Goal: Information Seeking & Learning: Learn about a topic

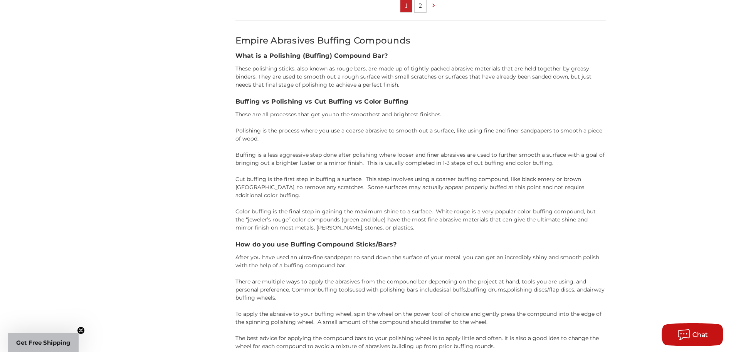
scroll to position [732, 0]
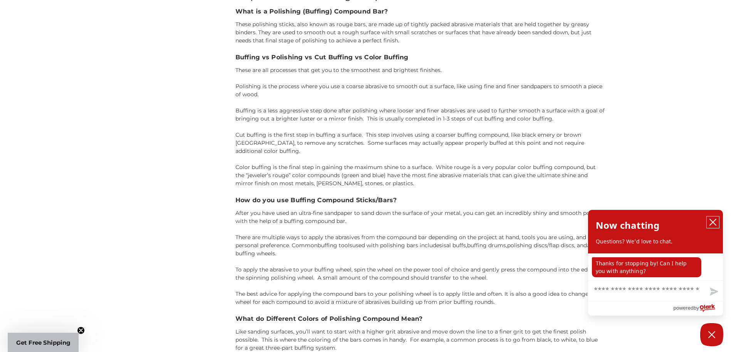
click at [713, 222] on icon "close chatbox" at bounding box center [713, 222] width 8 height 8
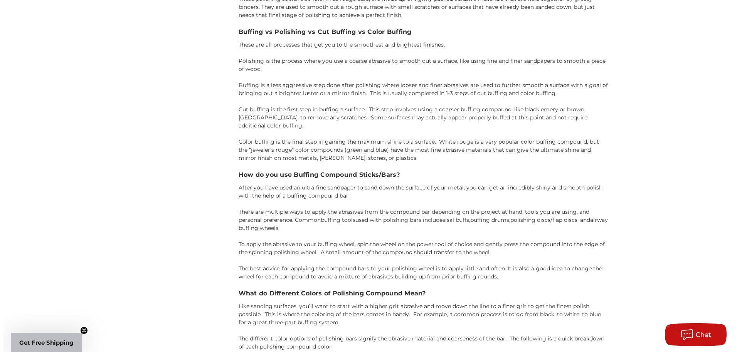
scroll to position [770, 0]
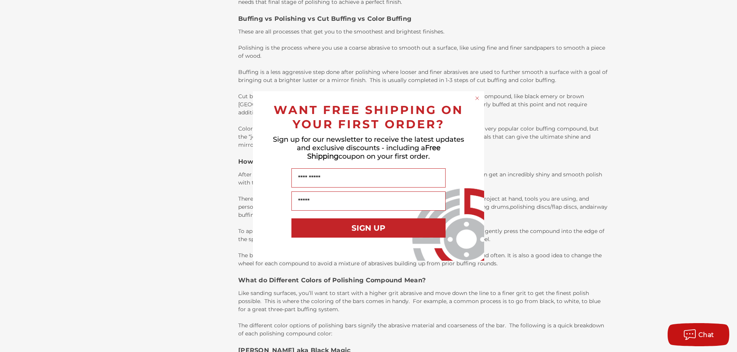
click at [705, 225] on div "Close dialog WANT FREE SHIPPING ON YOUR FIRST ORDER? Sign up for our newsletter…" at bounding box center [368, 176] width 737 height 352
click at [699, 331] on span "Chat" at bounding box center [706, 334] width 16 height 7
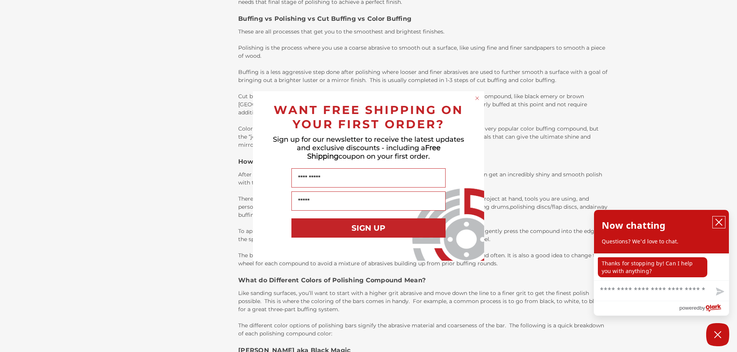
click at [717, 220] on icon "close chatbox" at bounding box center [719, 222] width 8 height 8
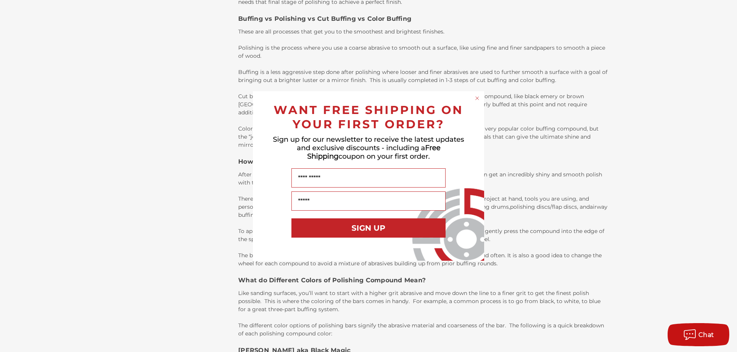
click at [296, 342] on div "Close dialog WANT FREE SHIPPING ON YOUR FIRST ORDER? Sign up for our newsletter…" at bounding box center [368, 176] width 737 height 352
click at [349, 349] on div "Close dialog WANT FREE SHIPPING ON YOUR FIRST ORDER? Sign up for our newsletter…" at bounding box center [368, 176] width 737 height 352
click at [346, 176] on input "Name" at bounding box center [368, 177] width 154 height 19
type input "******"
type input "**********"
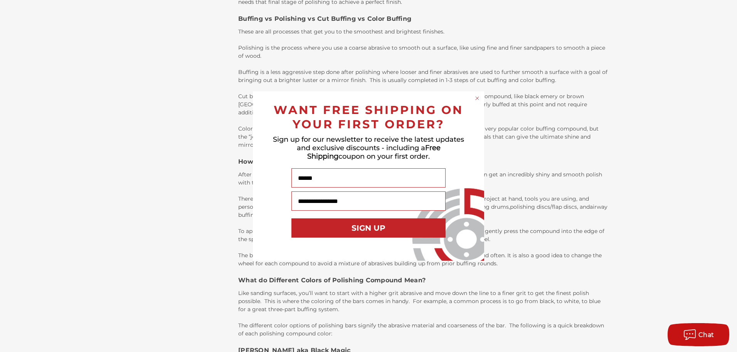
click at [367, 227] on button "SIGN UP" at bounding box center [368, 227] width 154 height 19
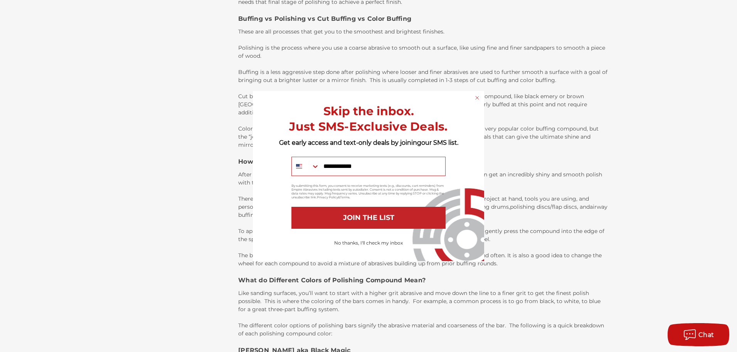
type input "**********"
click at [372, 217] on button "JOIN THE LIST" at bounding box center [368, 218] width 154 height 22
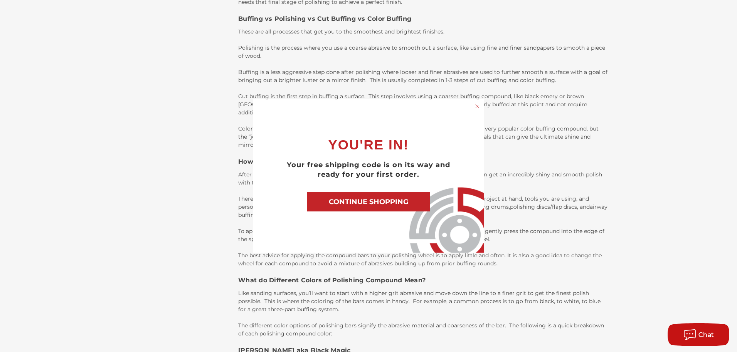
click at [391, 202] on button "CONTINUE SHOPPING" at bounding box center [368, 201] width 123 height 19
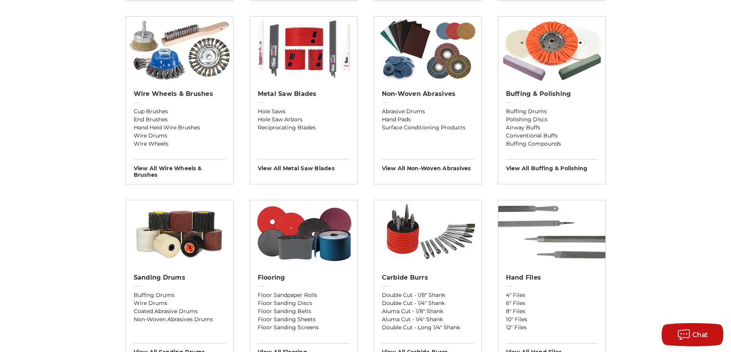
scroll to position [462, 0]
click at [547, 169] on h3 "View All buffing & polishing" at bounding box center [552, 166] width 92 height 12
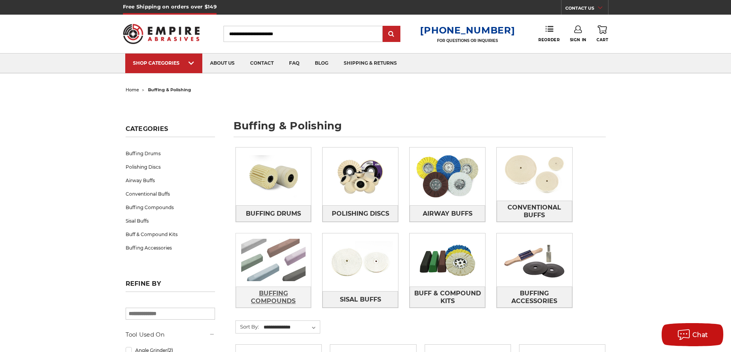
click at [281, 305] on span "Buffing Compounds" at bounding box center [273, 297] width 75 height 21
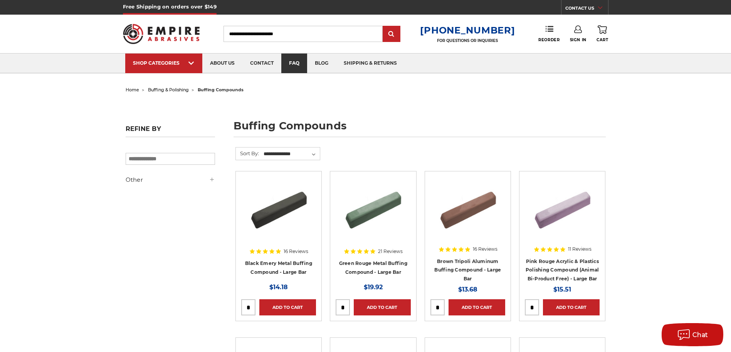
click at [301, 64] on link "faq" at bounding box center [294, 64] width 26 height 20
